Goal: Navigation & Orientation: Find specific page/section

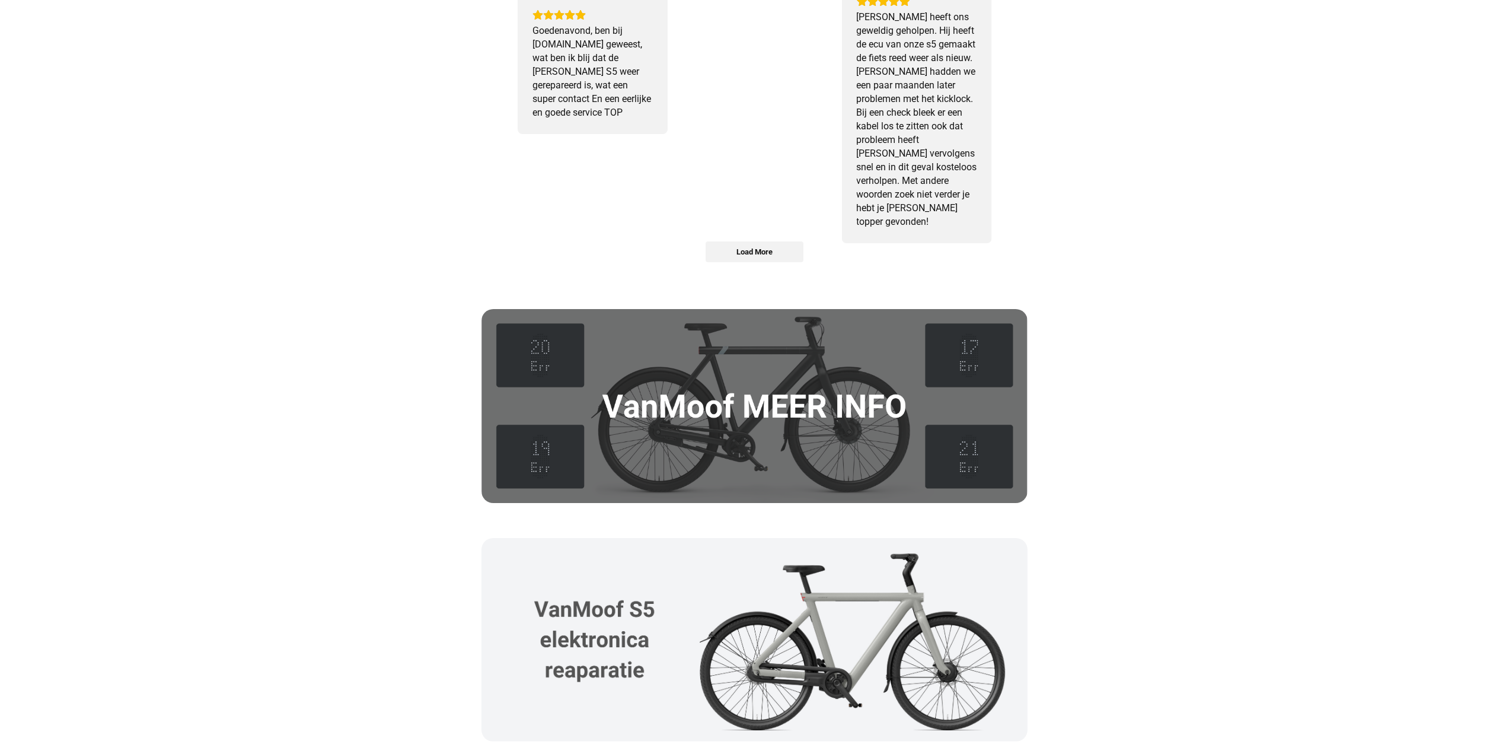
scroll to position [1776, 0]
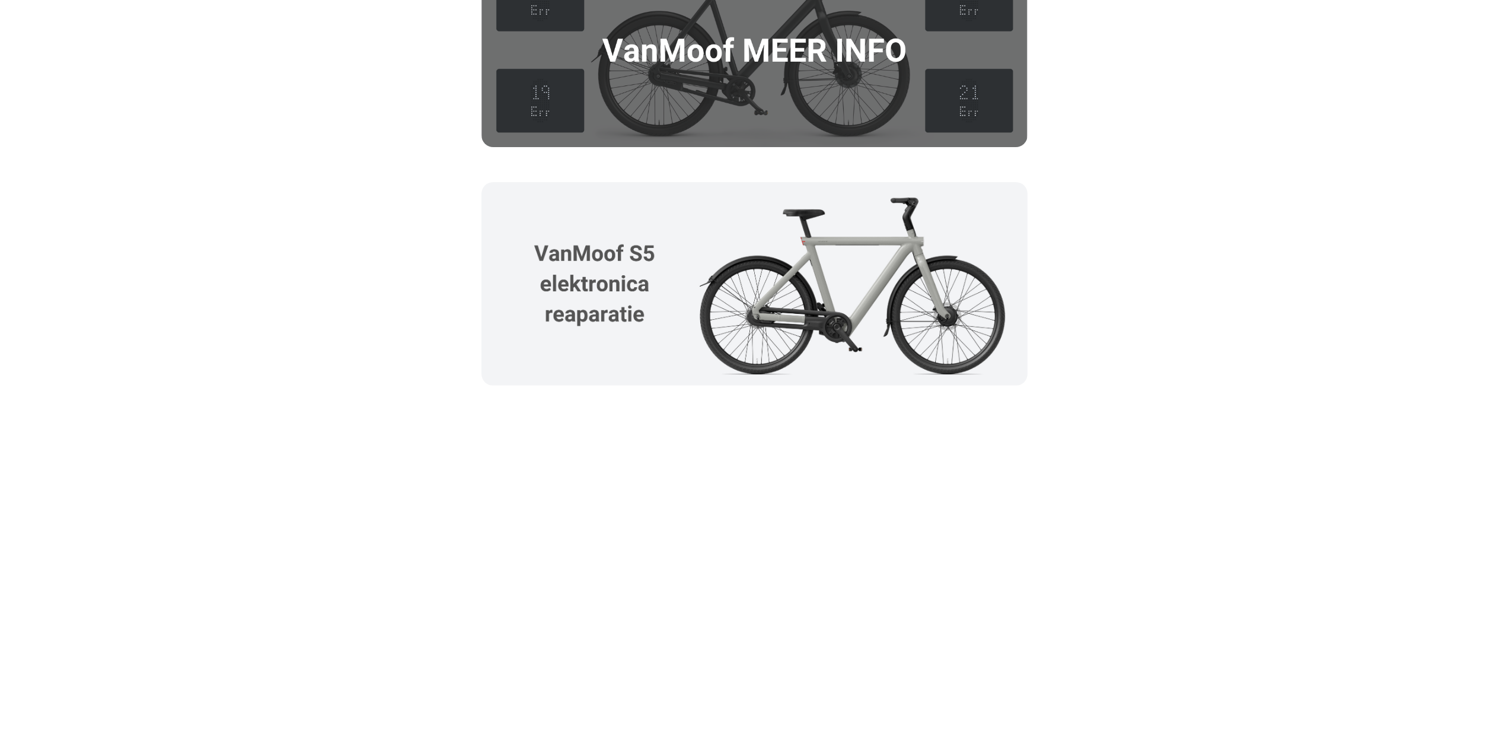
click at [632, 286] on img at bounding box center [754, 283] width 546 height 203
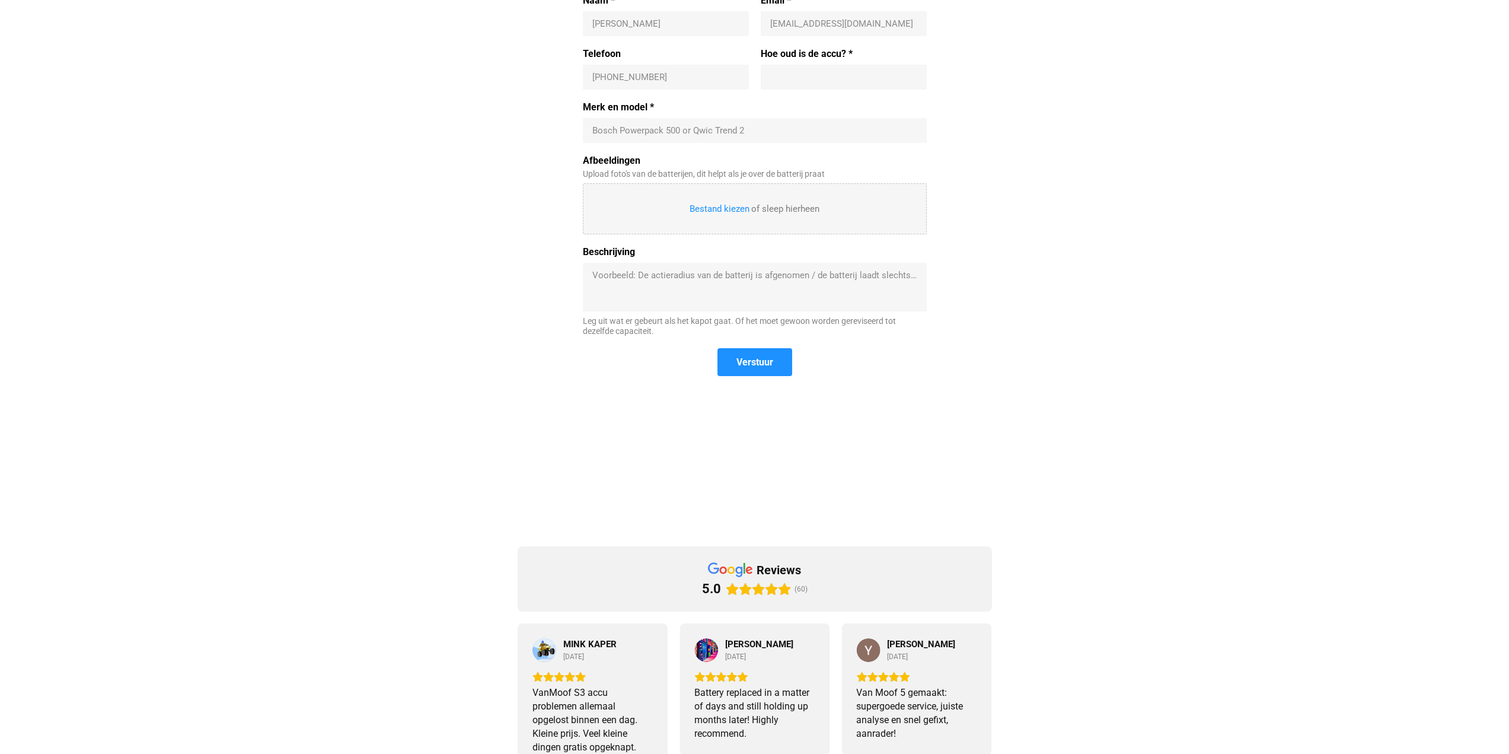
scroll to position [0, 0]
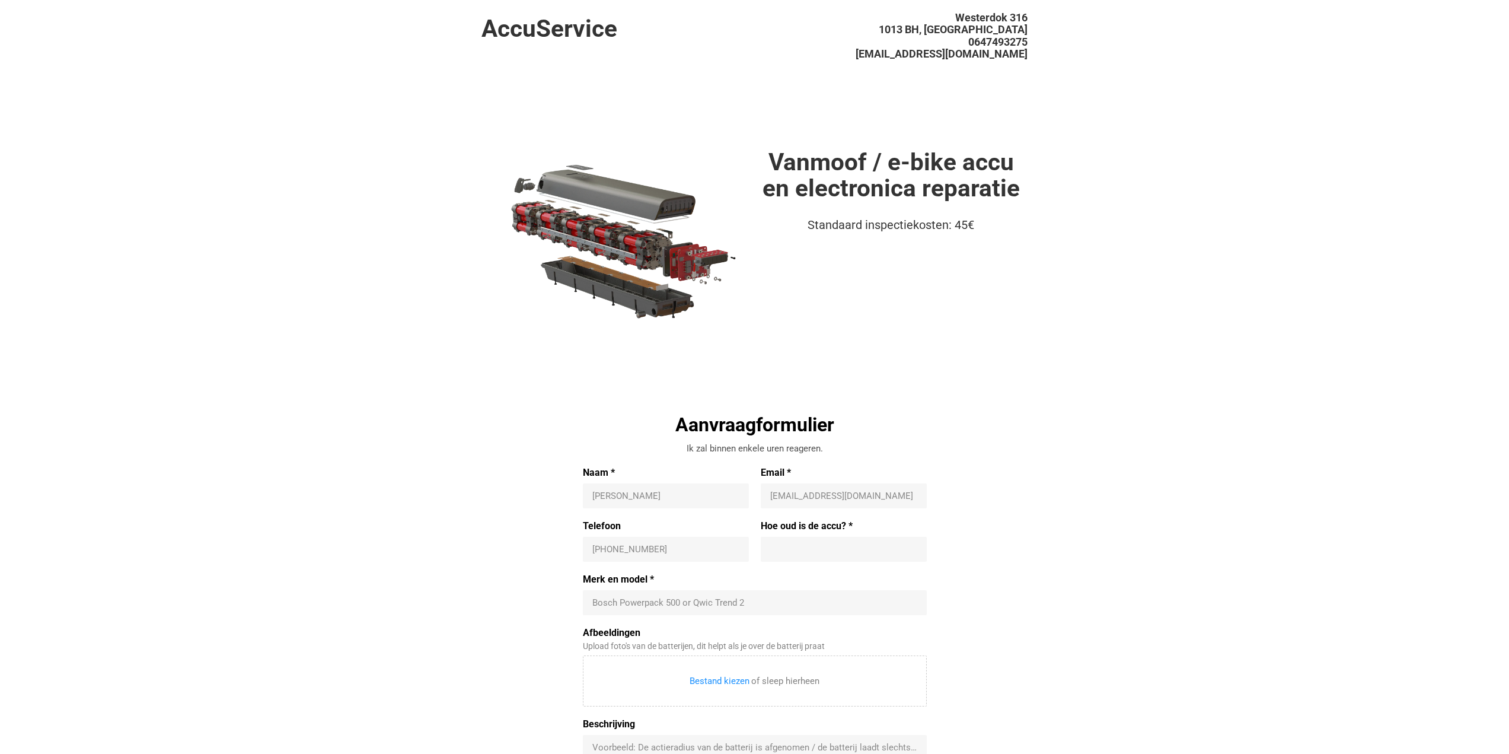
click at [887, 184] on h1 "Vanmoof / e-bike accu en electronica reparatie" at bounding box center [891, 175] width 273 height 53
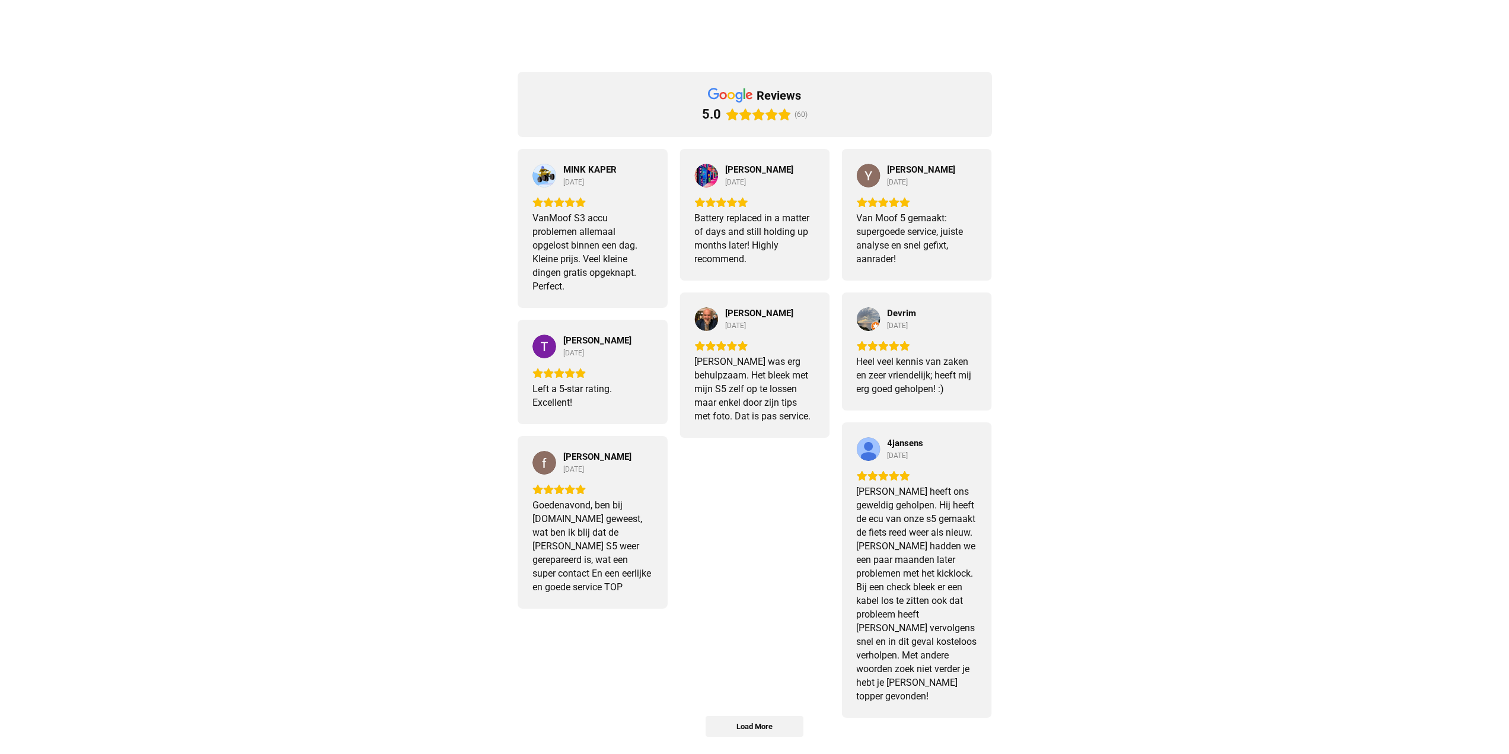
scroll to position [887, 0]
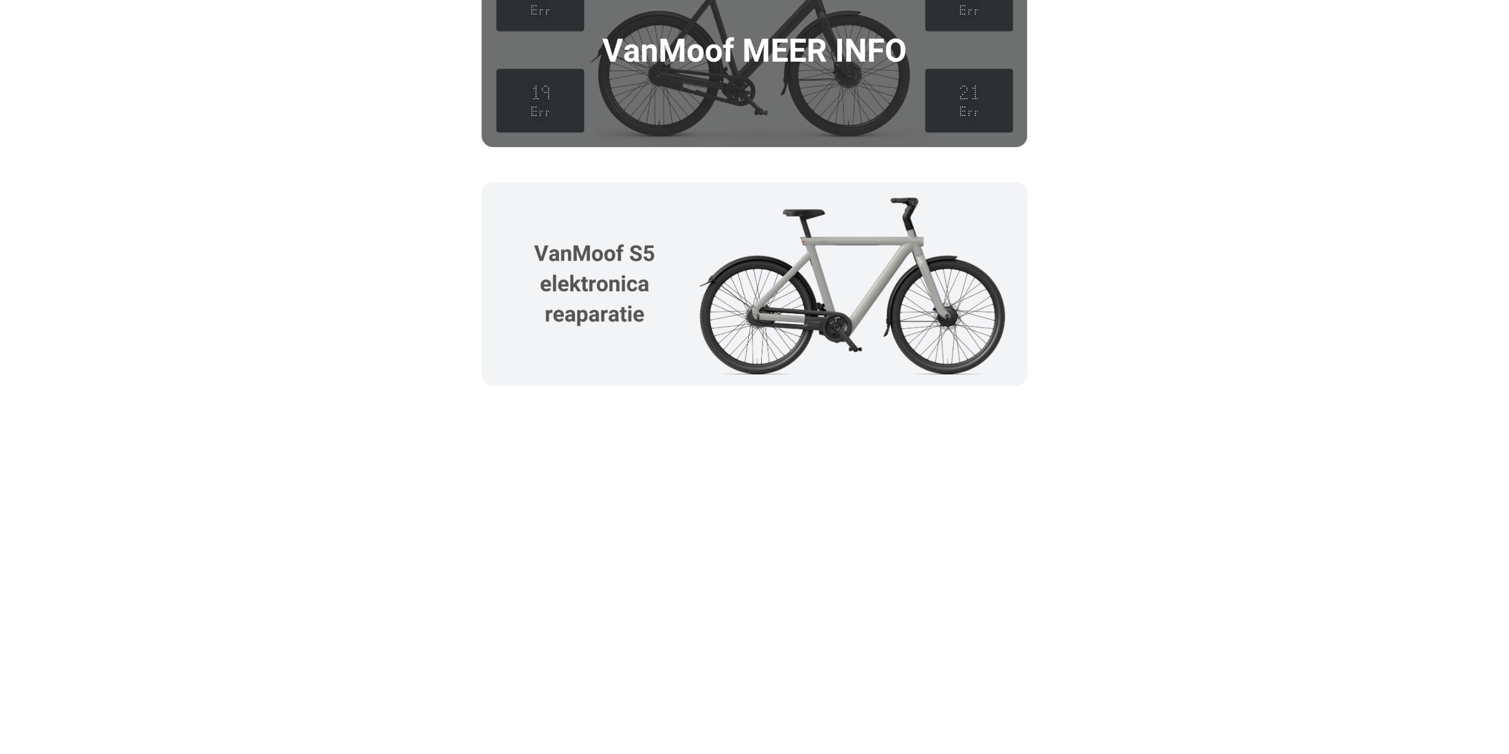
scroll to position [1421, 0]
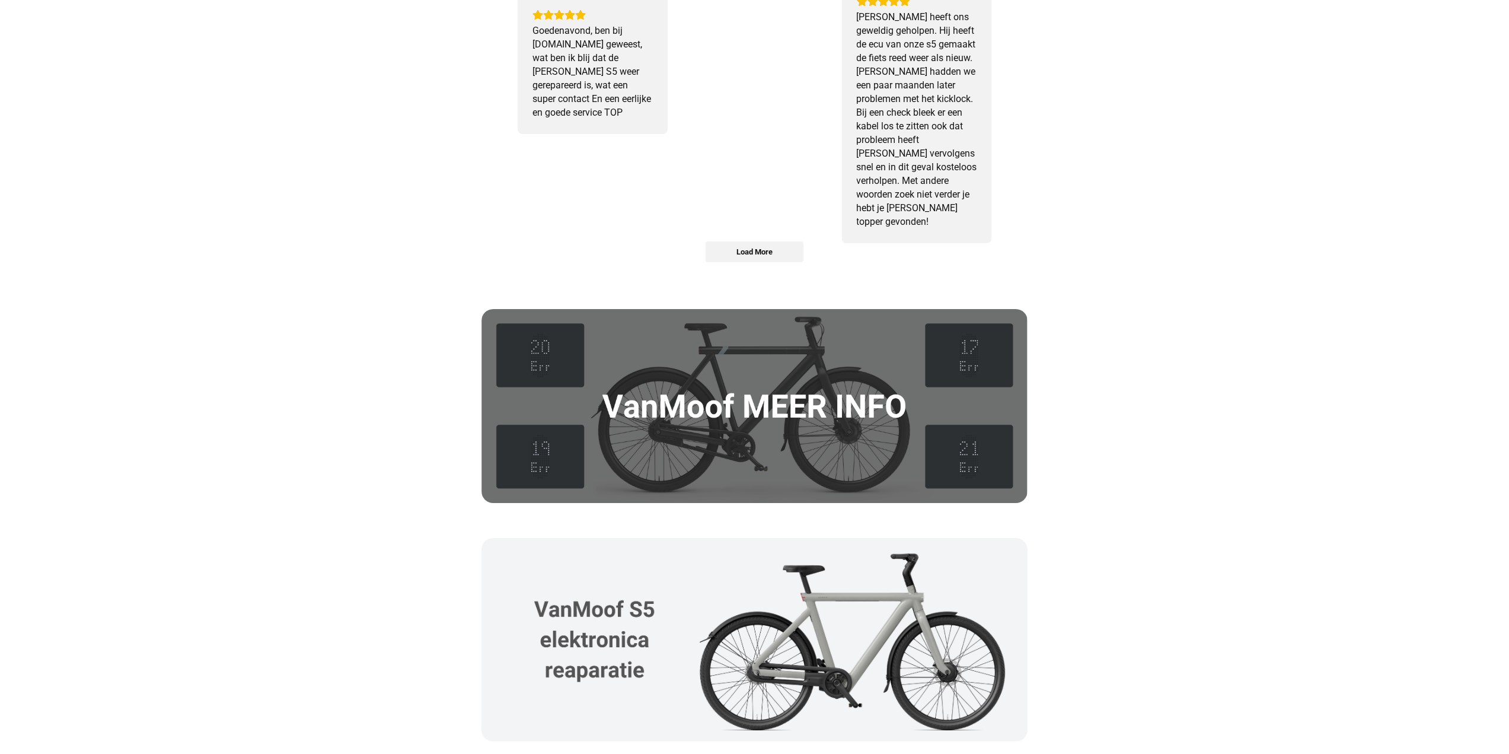
click at [771, 405] on img at bounding box center [754, 406] width 546 height 194
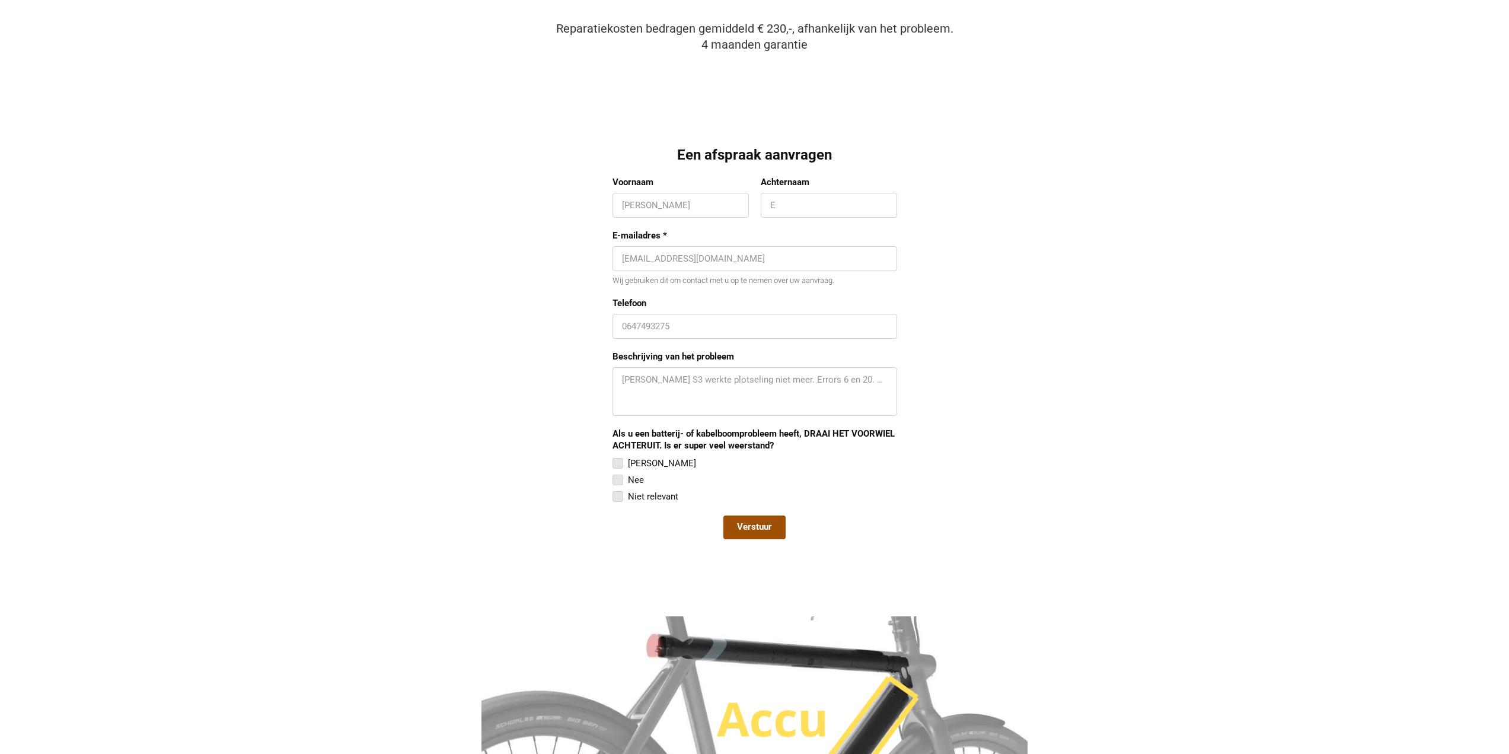
scroll to position [882, 0]
